Goal: Leave review/rating

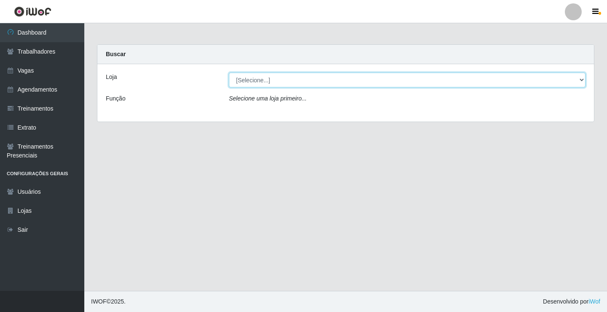
click at [263, 81] on select "[Selecione...] Edilicya Supermercado" at bounding box center [407, 80] width 357 height 15
select select "460"
click at [229, 73] on select "[Selecione...] Edilicya Supermercado" at bounding box center [407, 80] width 357 height 15
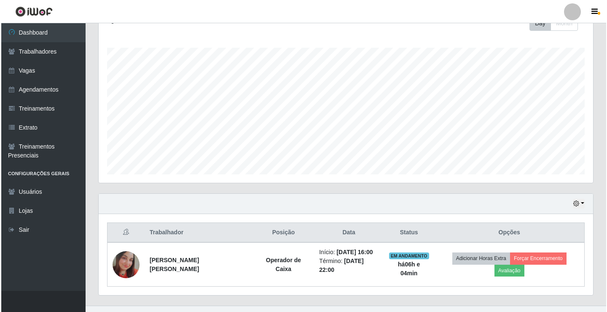
scroll to position [142, 0]
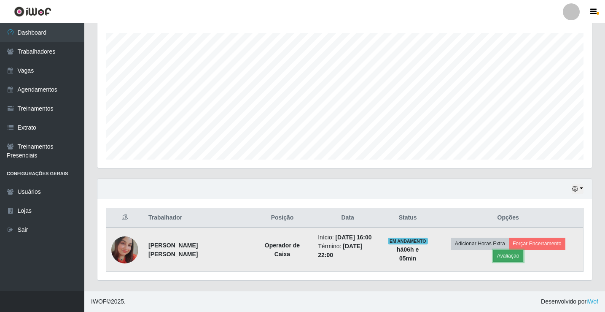
click at [518, 254] on button "Avaliação" at bounding box center [508, 256] width 30 height 12
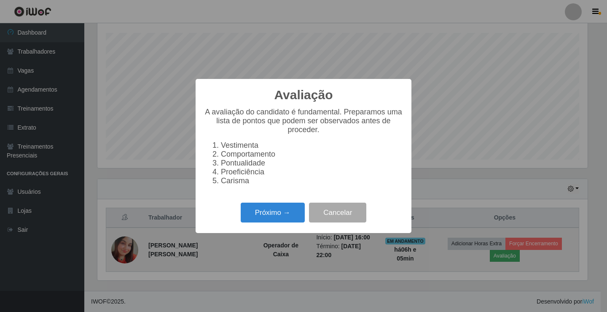
scroll to position [175, 491]
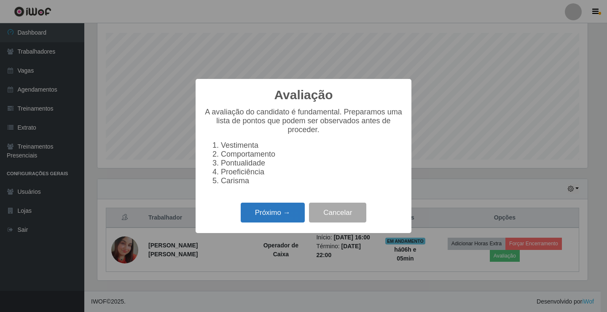
click at [290, 216] on button "Próximo →" at bounding box center [273, 212] width 64 height 20
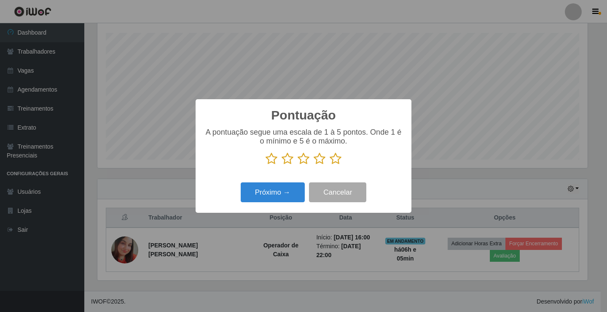
scroll to position [421602, 421287]
click at [338, 163] on icon at bounding box center [336, 158] width 12 height 13
click at [330, 165] on input "radio" at bounding box center [330, 165] width 0 height 0
click at [293, 189] on button "Próximo →" at bounding box center [273, 192] width 64 height 20
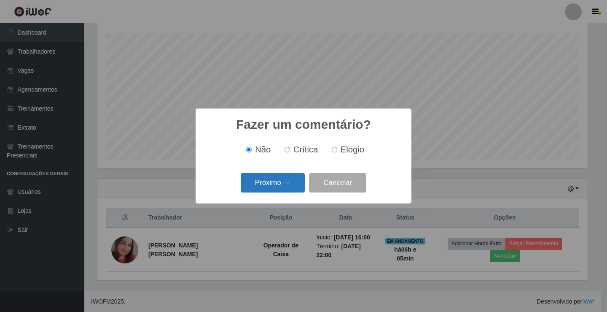
click at [294, 188] on button "Próximo →" at bounding box center [273, 183] width 64 height 20
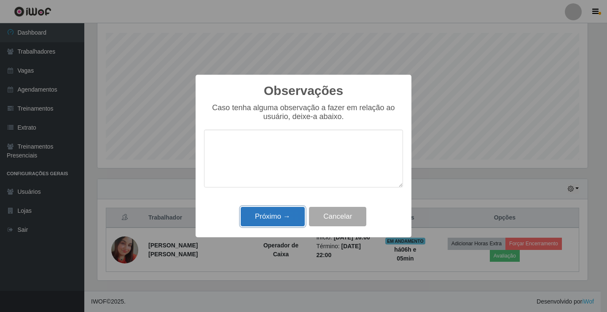
click at [268, 219] on button "Próximo →" at bounding box center [273, 217] width 64 height 20
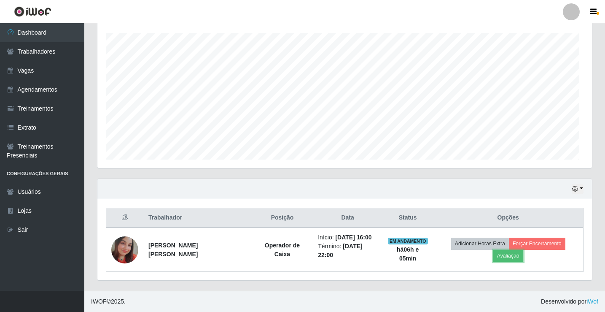
scroll to position [175, 495]
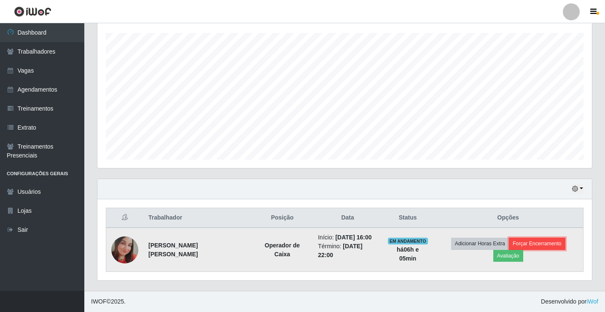
click at [541, 246] on button "Forçar Encerramento" at bounding box center [537, 243] width 57 height 12
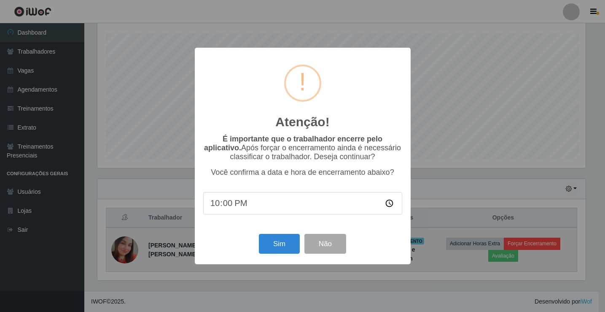
scroll to position [175, 491]
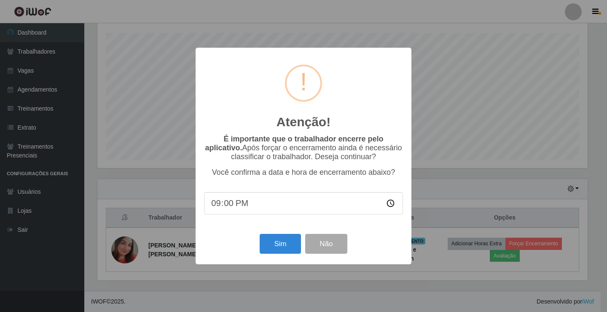
type input "20:00"
click at [299, 245] on button "Sim" at bounding box center [280, 244] width 41 height 20
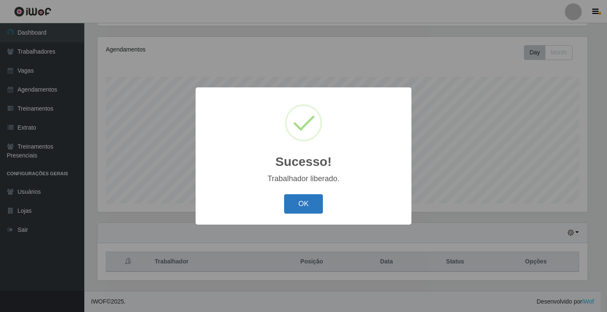
click at [293, 204] on button "OK" at bounding box center [303, 204] width 39 height 20
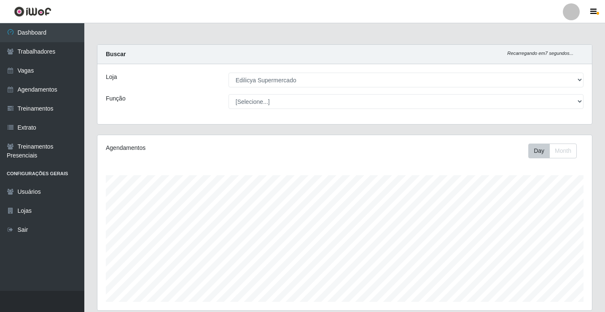
scroll to position [98, 0]
